Goal: Task Accomplishment & Management: Manage account settings

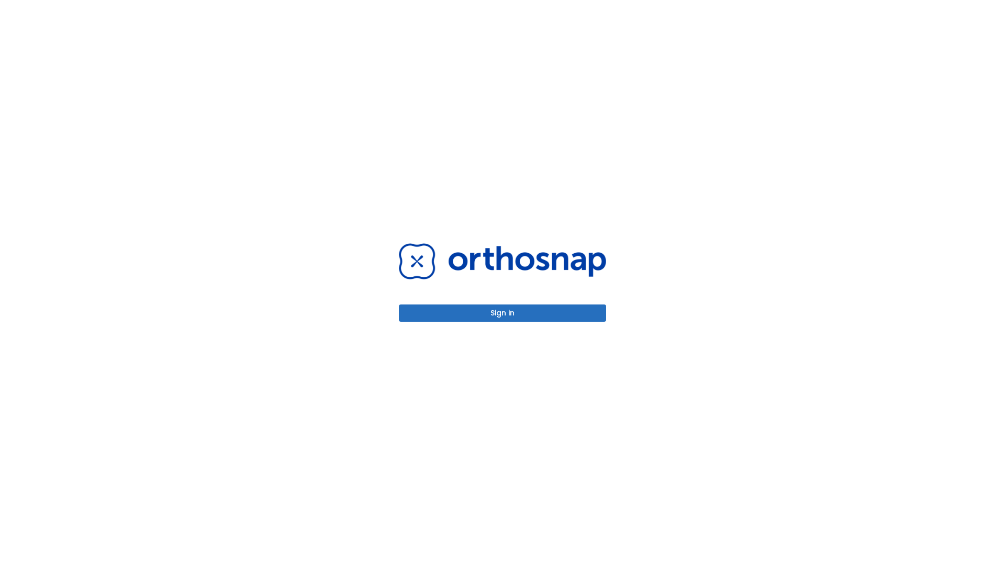
click at [503, 313] on button "Sign in" at bounding box center [502, 313] width 207 height 17
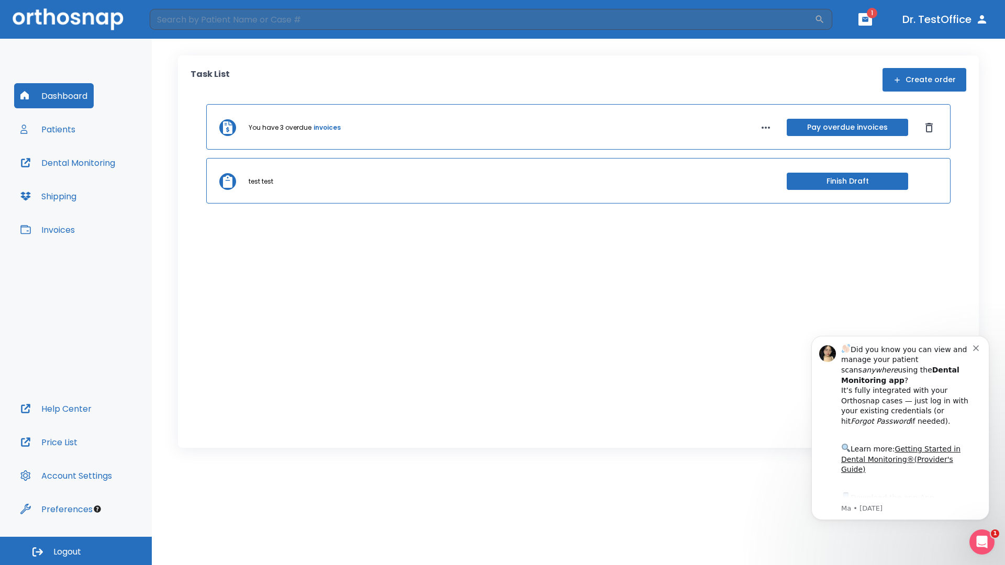
click at [76, 551] on span "Logout" at bounding box center [67, 553] width 28 height 12
